Goal: Entertainment & Leisure: Consume media (video, audio)

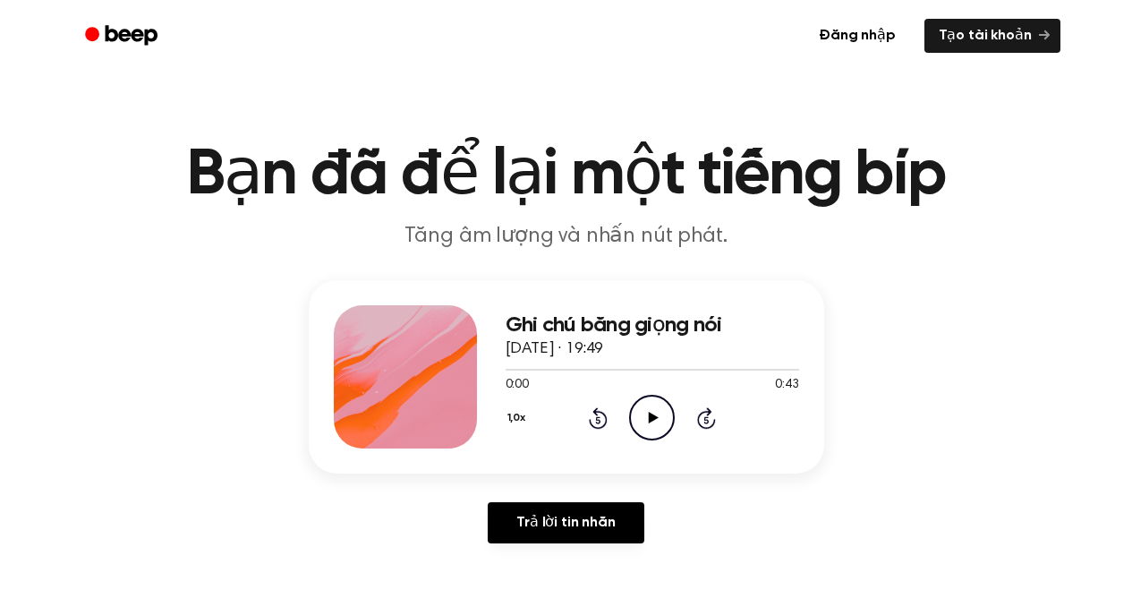
click at [647, 418] on icon "Play Audio" at bounding box center [652, 418] width 46 height 46
click at [603, 416] on icon "Rewind 5 seconds" at bounding box center [598, 417] width 20 height 23
click at [655, 420] on icon at bounding box center [652, 418] width 8 height 12
click at [649, 421] on icon at bounding box center [654, 418] width 10 height 12
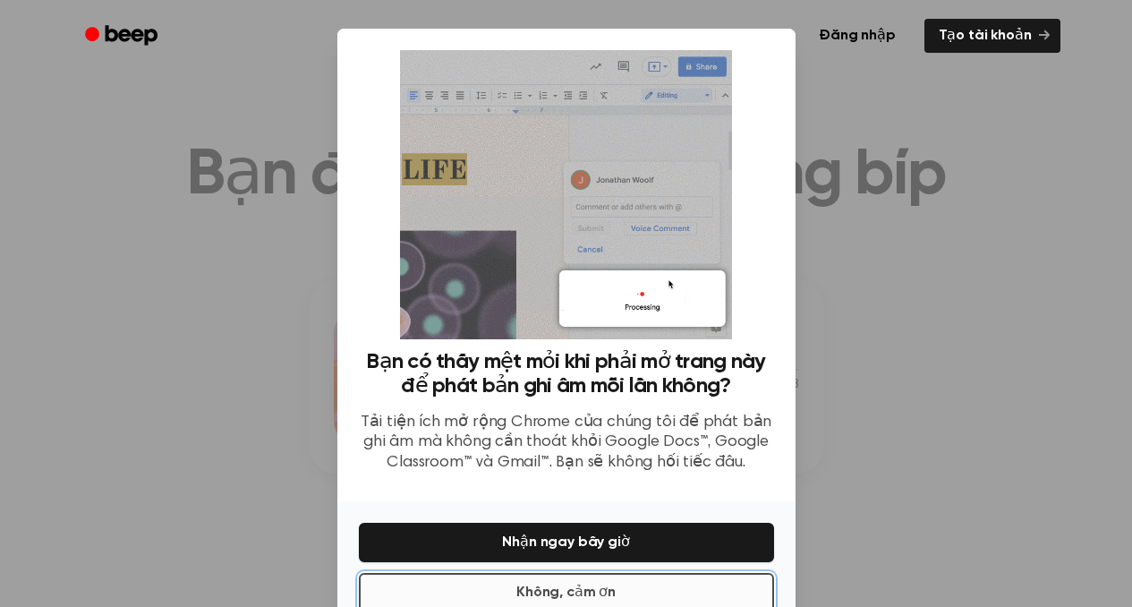
click at [609, 585] on button "Không, cảm ơn" at bounding box center [566, 592] width 415 height 39
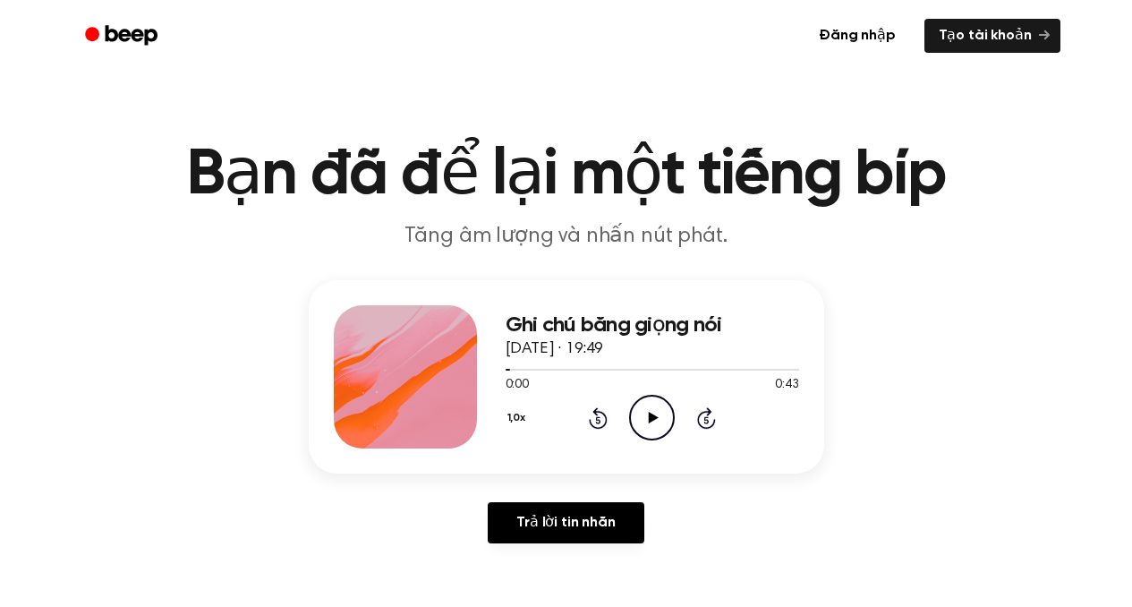
click at [645, 409] on icon "Play Audio" at bounding box center [652, 418] width 46 height 46
click at [659, 421] on icon "Pause Audio" at bounding box center [652, 418] width 46 height 46
click at [653, 417] on icon at bounding box center [654, 418] width 10 height 12
